Goal: Navigation & Orientation: Find specific page/section

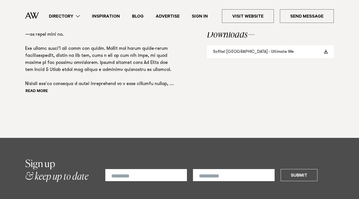
scroll to position [429, 0]
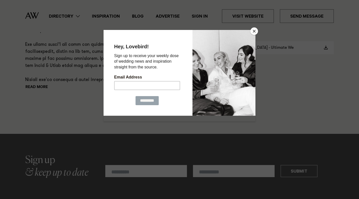
click at [254, 29] on button "Close" at bounding box center [255, 31] width 8 height 8
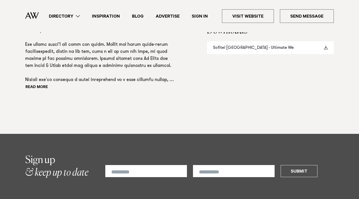
click at [267, 54] on link "Sofitel Auckland - Ultimate We" at bounding box center [270, 47] width 127 height 13
click at [288, 54] on link "Sofitel Auckland - Ultimate We" at bounding box center [270, 47] width 127 height 13
click at [291, 54] on link "Sofitel Auckland - Ultimate We" at bounding box center [270, 47] width 127 height 13
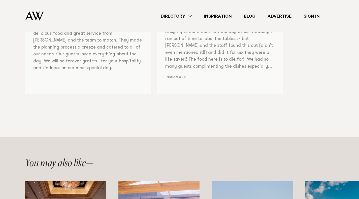
scroll to position [605, 0]
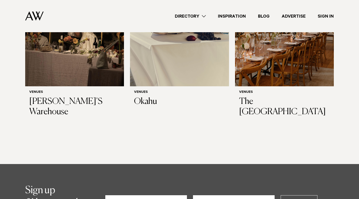
scroll to position [958, 0]
